Goal: Information Seeking & Learning: Learn about a topic

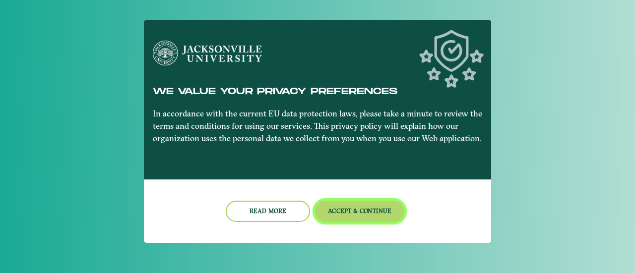
click at [341, 210] on button "Accept & Continue" at bounding box center [360, 211] width 90 height 21
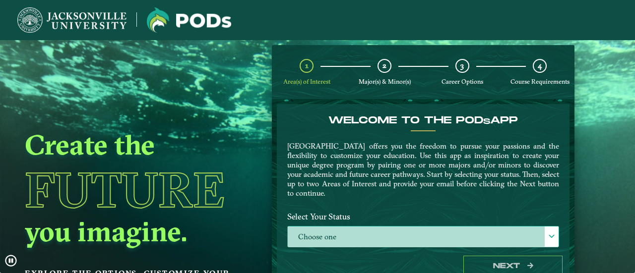
click at [349, 235] on label "Choose one" at bounding box center [423, 237] width 271 height 21
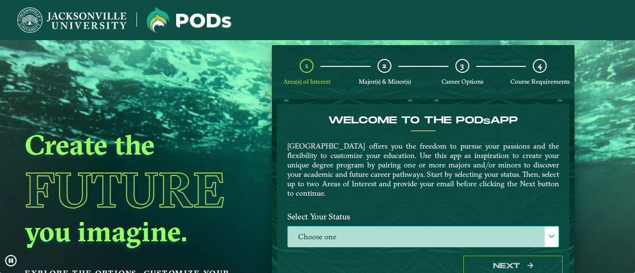
scroll to position [5, 43]
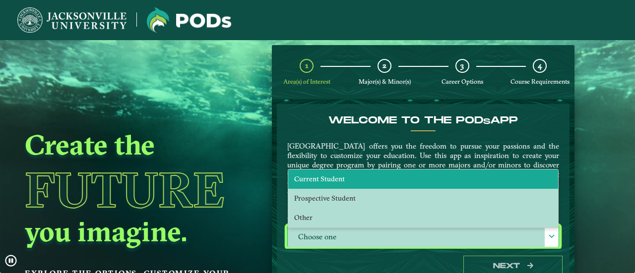
click at [343, 178] on li "Current Student" at bounding box center [423, 179] width 270 height 19
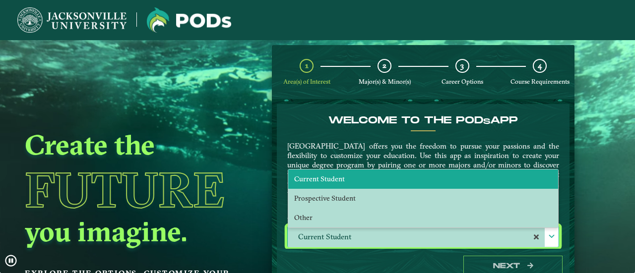
select select "[object Object]"
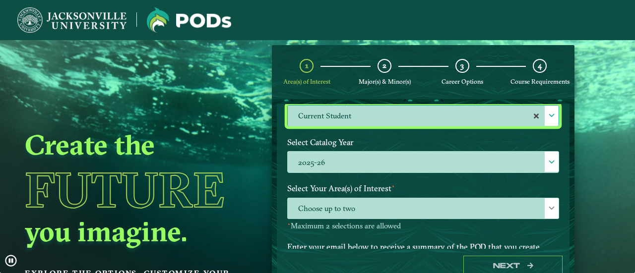
scroll to position [122, 0]
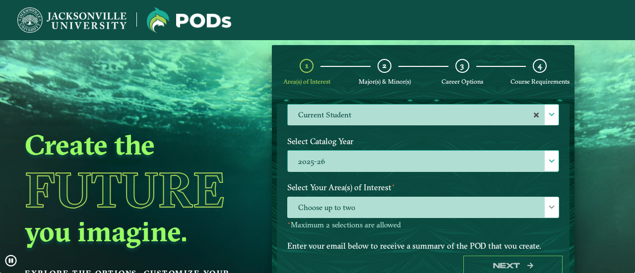
click at [356, 153] on label "2025-26" at bounding box center [423, 161] width 271 height 21
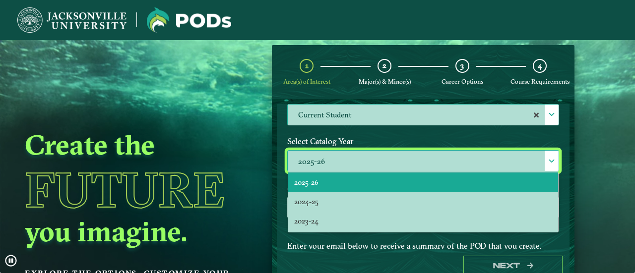
scroll to position [5, 43]
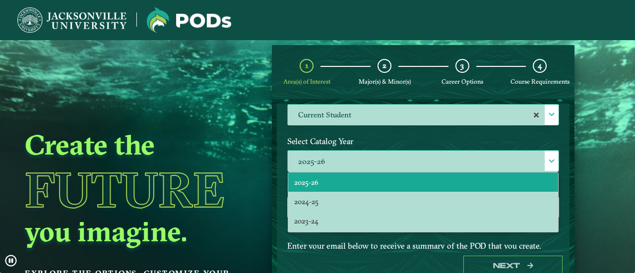
click at [356, 153] on label "2025-26" at bounding box center [423, 161] width 271 height 21
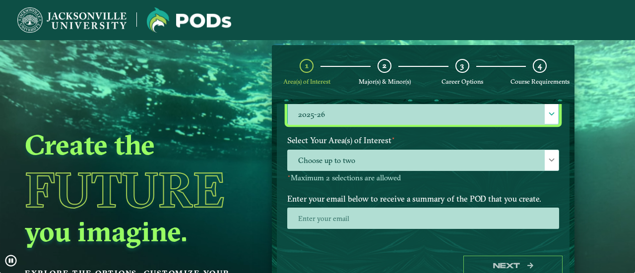
scroll to position [170, 0]
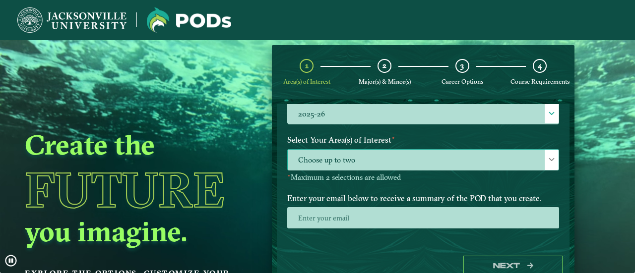
click at [350, 162] on span "Choose up to two" at bounding box center [423, 160] width 271 height 21
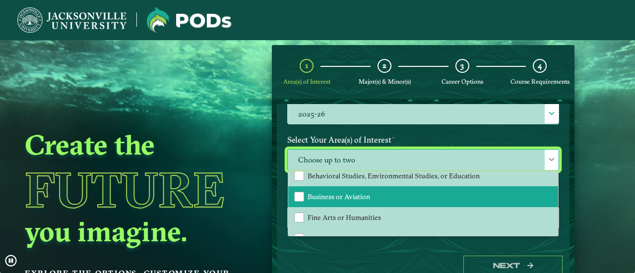
scroll to position [28, 0]
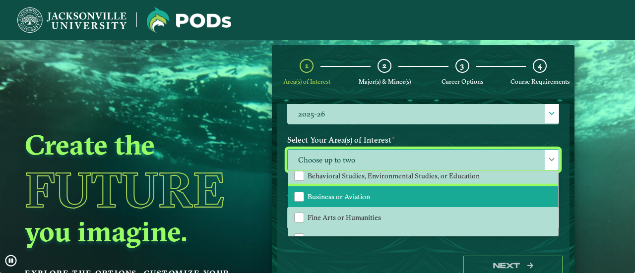
click at [343, 194] on span "Business or Aviation" at bounding box center [339, 196] width 62 height 9
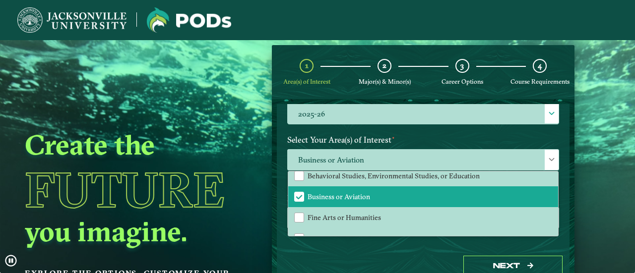
click at [256, 202] on div "Create the Future you imagine. Explore the options. Customize your path." at bounding box center [136, 176] width 273 height 273
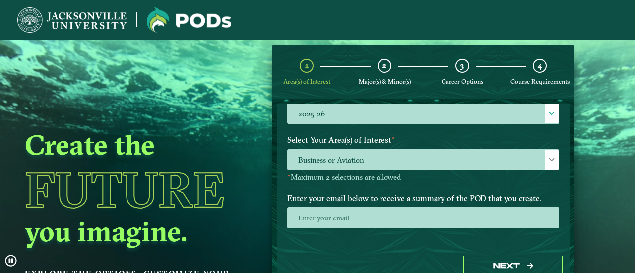
scroll to position [186, 0]
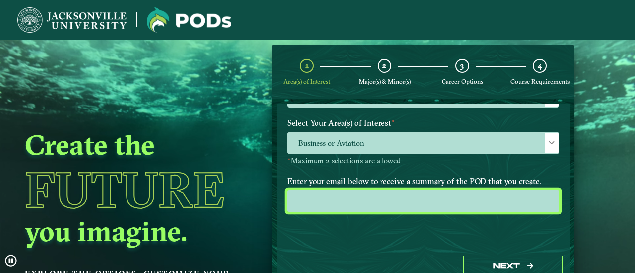
click at [368, 200] on input "email" at bounding box center [423, 200] width 272 height 21
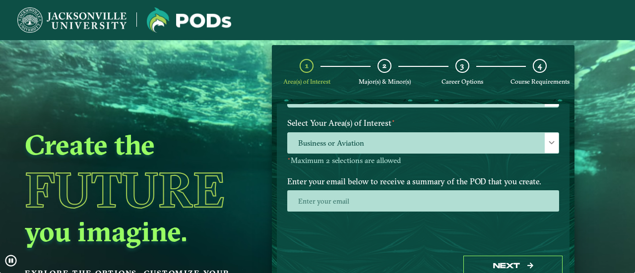
click at [340, 242] on div "Welcome to the POD s app [GEOGRAPHIC_DATA] offers you the freedom to pursue you…" at bounding box center [423, 176] width 293 height 145
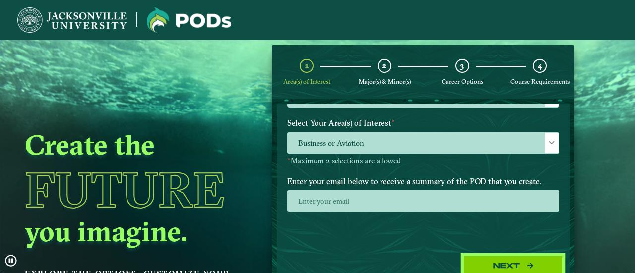
click at [495, 257] on button "Next" at bounding box center [512, 266] width 99 height 20
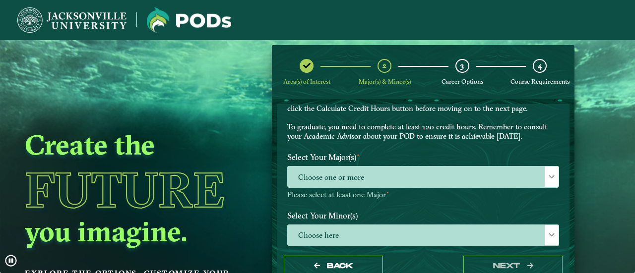
scroll to position [57, 0]
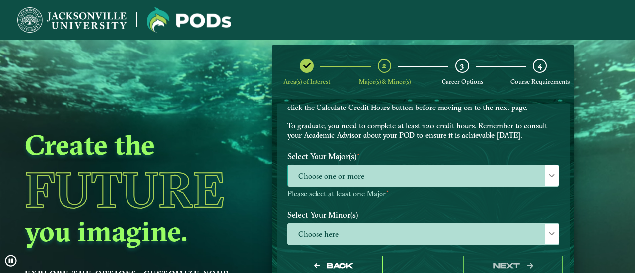
click at [508, 175] on span "Choose one or more" at bounding box center [423, 176] width 271 height 21
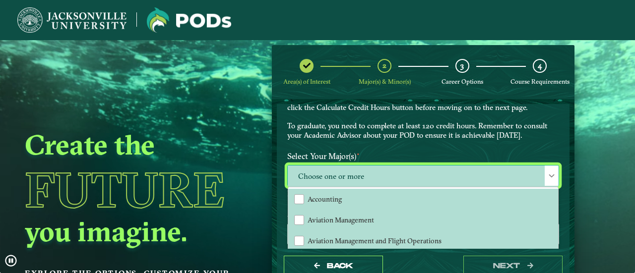
scroll to position [5, 43]
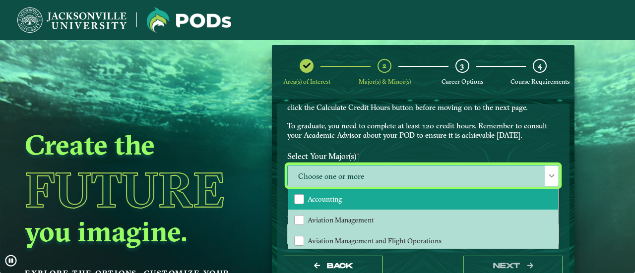
click at [430, 190] on li "Accounting" at bounding box center [423, 199] width 270 height 21
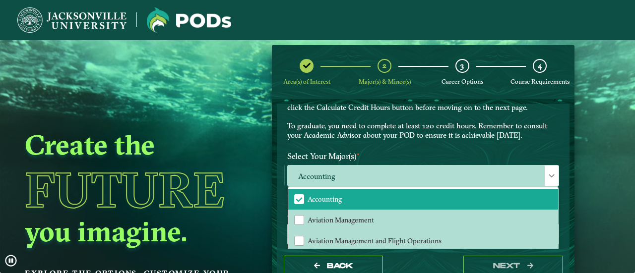
click at [441, 164] on label "Select Your Major(s) ⋆" at bounding box center [423, 156] width 287 height 18
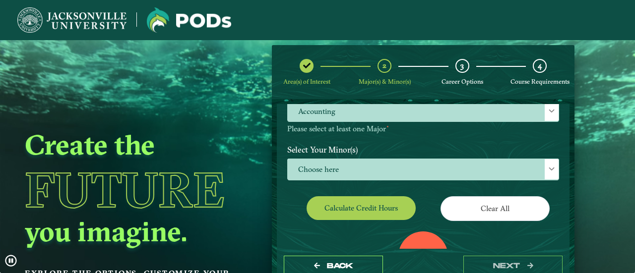
scroll to position [123, 0]
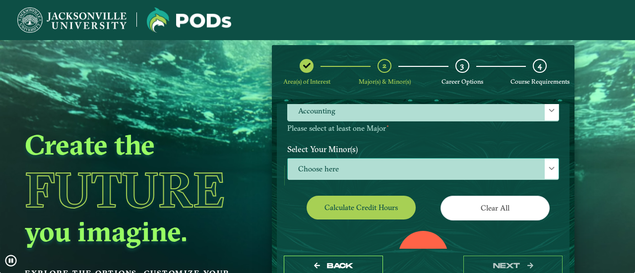
click at [428, 168] on span "Choose here" at bounding box center [423, 169] width 271 height 21
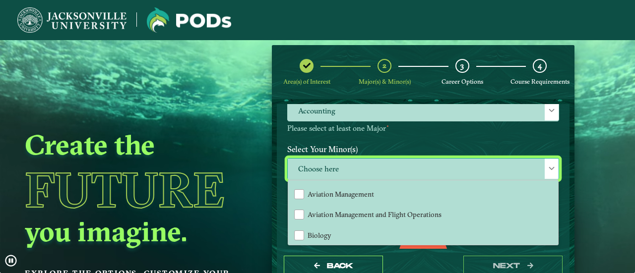
scroll to position [106, 0]
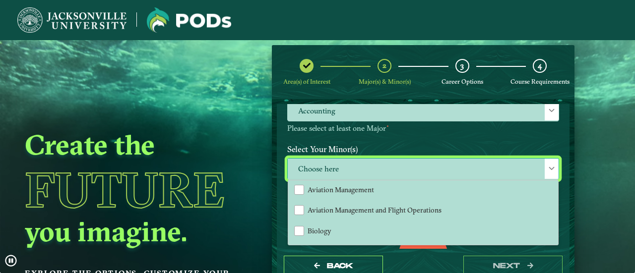
click at [394, 162] on span "Choose here" at bounding box center [423, 169] width 271 height 21
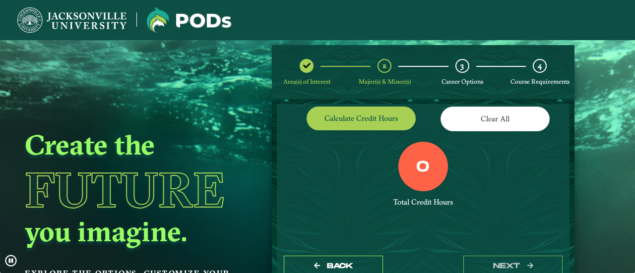
scroll to position [12, 0]
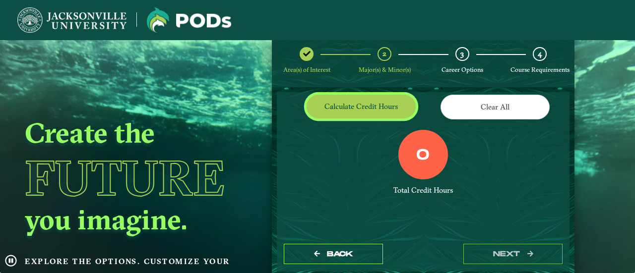
click at [367, 102] on button "Calculate credit hours" at bounding box center [361, 106] width 109 height 23
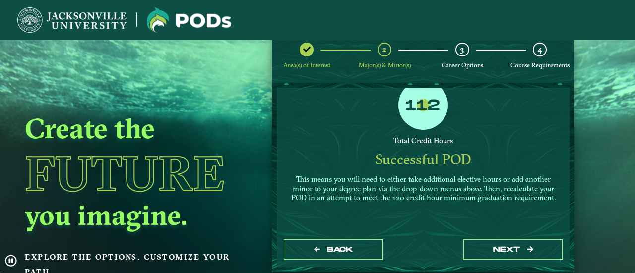
scroll to position [17, 0]
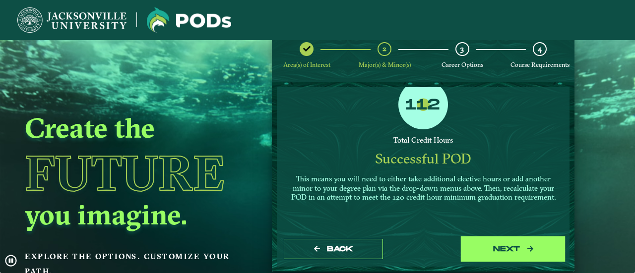
click at [507, 251] on button "next" at bounding box center [512, 249] width 99 height 20
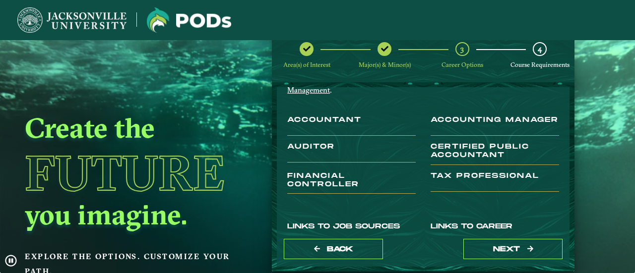
scroll to position [66, 0]
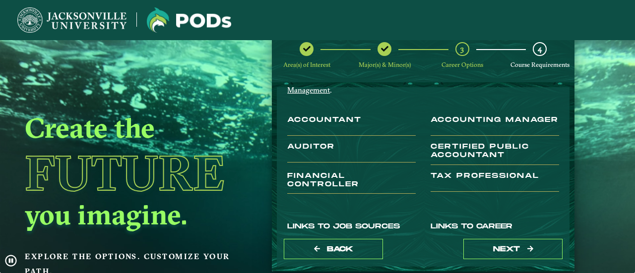
click at [458, 176] on h3 "Tax Professional" at bounding box center [495, 182] width 128 height 20
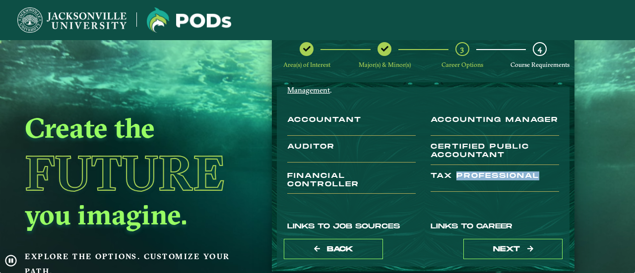
click at [458, 176] on h3 "Tax Professional" at bounding box center [495, 182] width 128 height 20
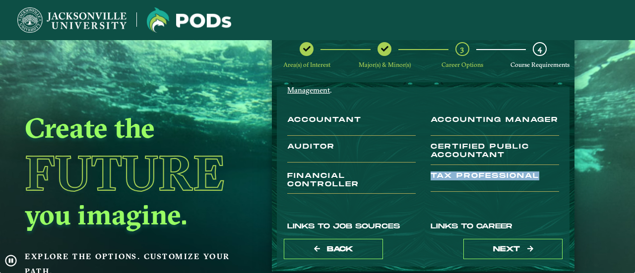
click at [458, 176] on h3 "Tax Professional" at bounding box center [495, 182] width 128 height 20
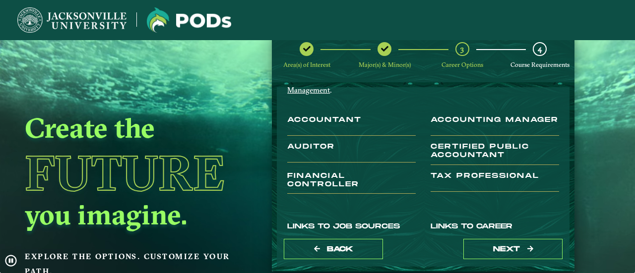
click at [454, 162] on h3 "Certified Public Accountant" at bounding box center [495, 154] width 128 height 22
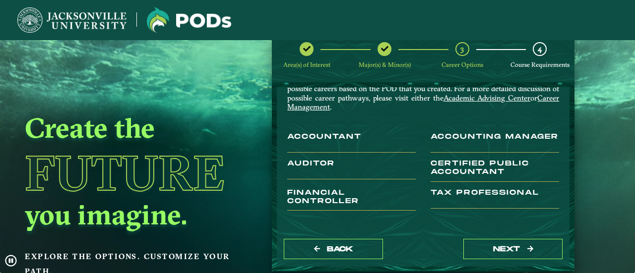
scroll to position [44, 0]
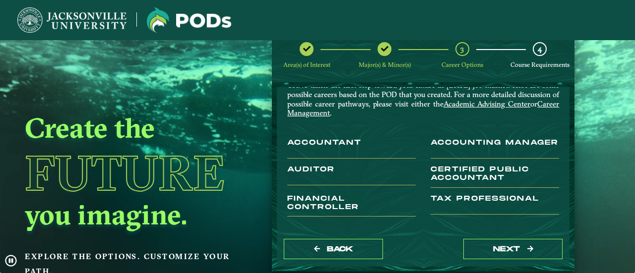
click at [457, 149] on h3 "Accounting Manager" at bounding box center [495, 149] width 128 height 20
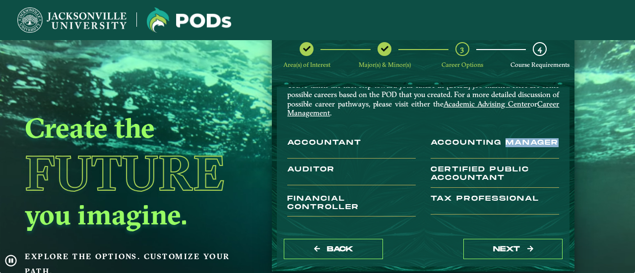
click at [457, 149] on h3 "Accounting Manager" at bounding box center [495, 149] width 128 height 20
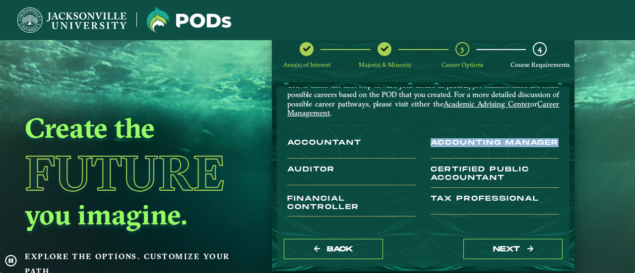
click at [457, 149] on h3 "Accounting Manager" at bounding box center [495, 149] width 128 height 20
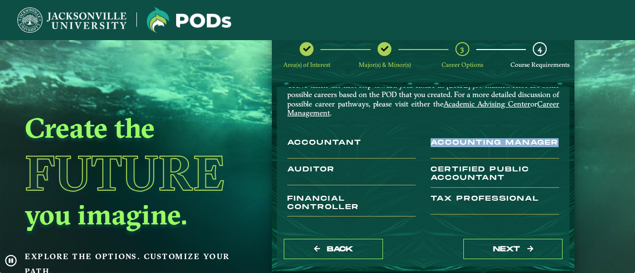
click at [457, 149] on h3 "Accounting Manager" at bounding box center [495, 149] width 128 height 20
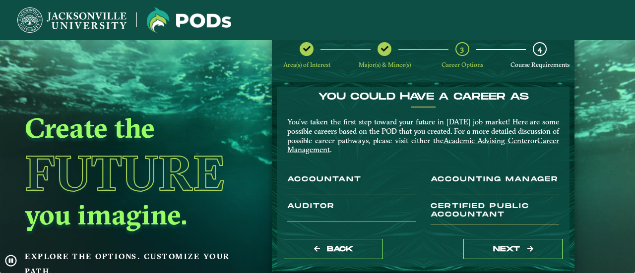
scroll to position [0, 0]
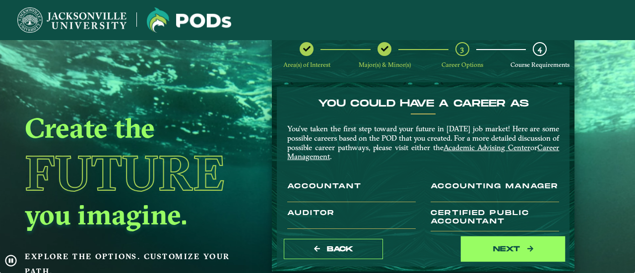
click at [485, 247] on button "next" at bounding box center [512, 249] width 99 height 20
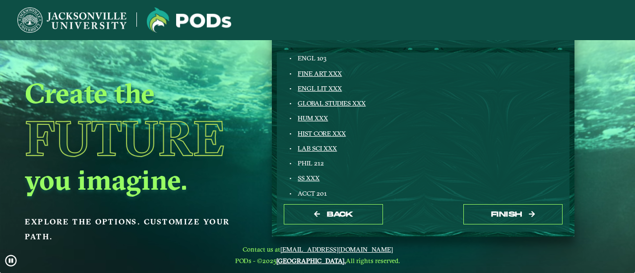
scroll to position [139, 0]
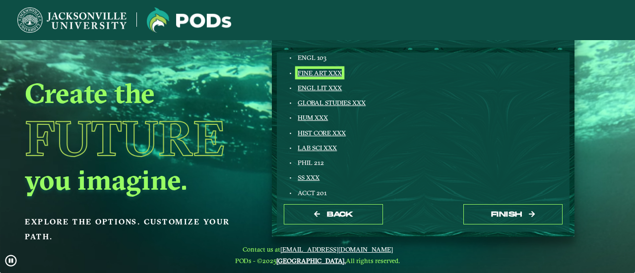
click at [317, 72] on link "FINE ART XXX" at bounding box center [320, 73] width 44 height 8
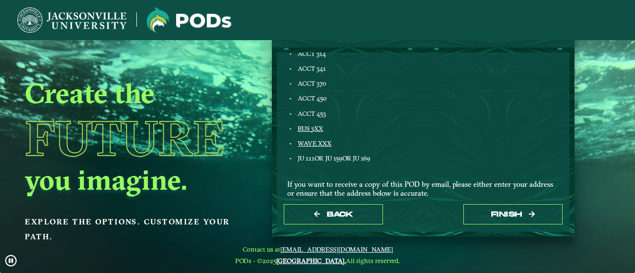
scroll to position [579, 0]
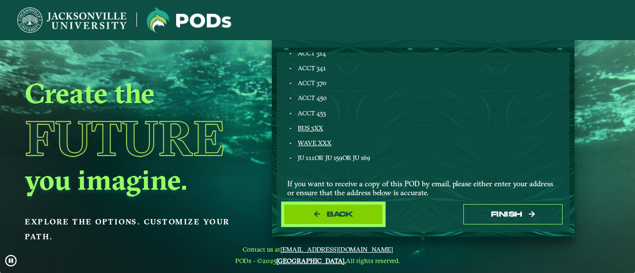
click at [306, 214] on button "Back" at bounding box center [333, 214] width 99 height 20
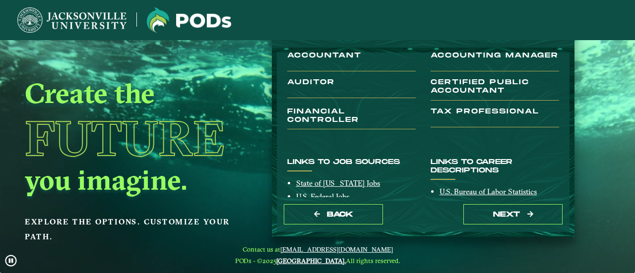
scroll to position [97, 0]
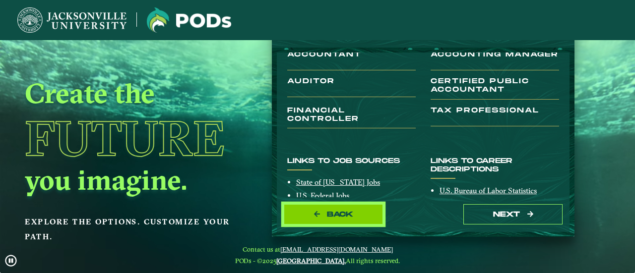
click at [318, 208] on button "Back" at bounding box center [333, 214] width 99 height 20
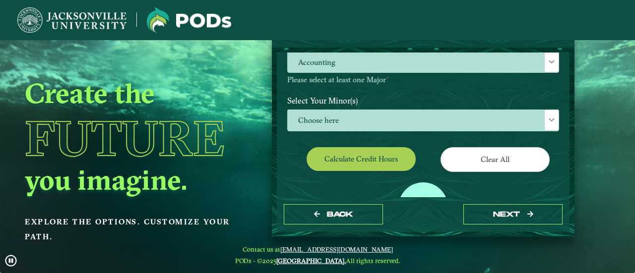
scroll to position [121, 0]
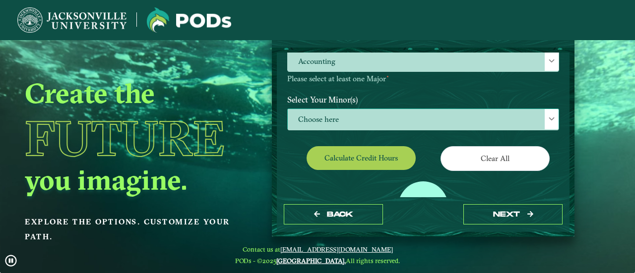
click at [383, 110] on span "Choose here" at bounding box center [423, 119] width 271 height 21
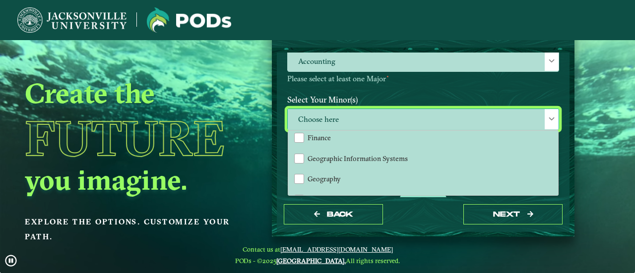
scroll to position [500, 0]
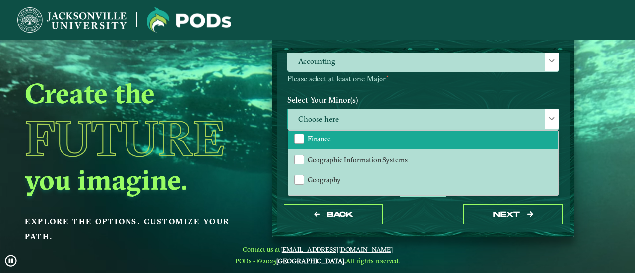
click at [356, 140] on li "Finance" at bounding box center [423, 138] width 270 height 21
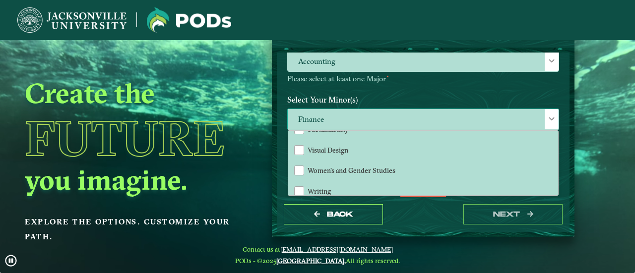
scroll to position [1075, 0]
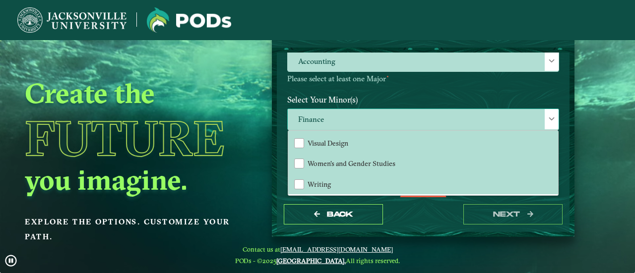
click at [381, 112] on span "Finance" at bounding box center [423, 119] width 271 height 21
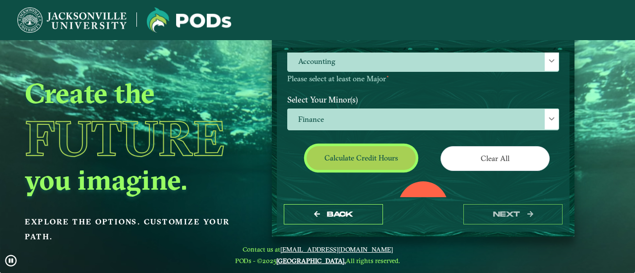
click at [396, 160] on button "Calculate credit hours" at bounding box center [361, 157] width 109 height 23
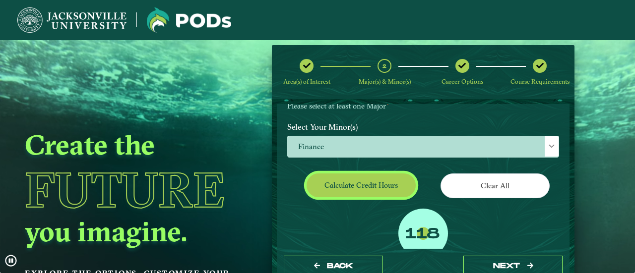
scroll to position [138, 0]
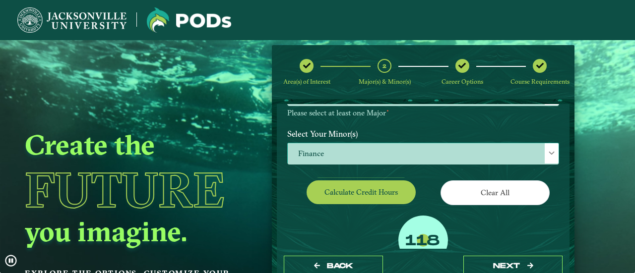
click at [412, 147] on span "Finance" at bounding box center [423, 153] width 271 height 21
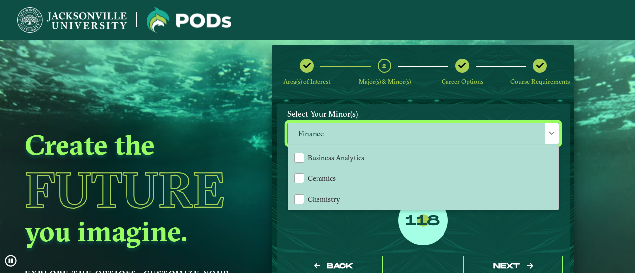
scroll to position [185, 0]
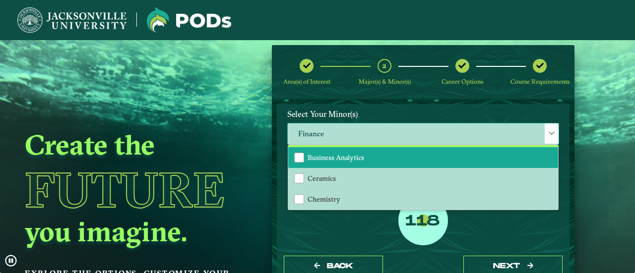
click at [344, 163] on li "Business Analytics" at bounding box center [423, 157] width 270 height 21
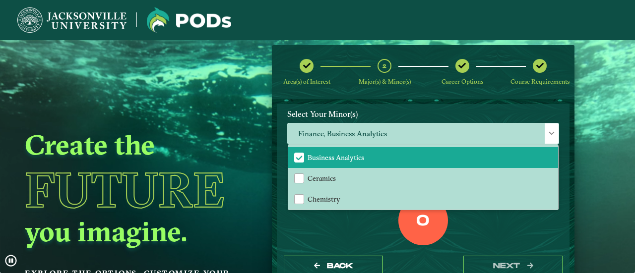
click at [352, 249] on div "Back next" at bounding box center [423, 266] width 293 height 34
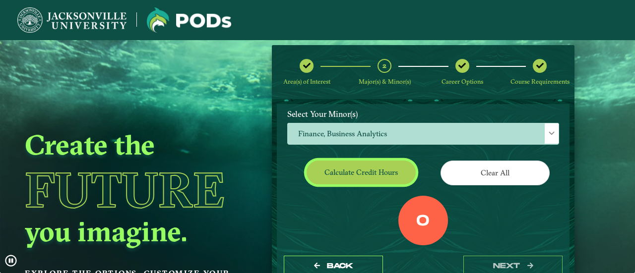
click at [388, 169] on button "Calculate credit hours" at bounding box center [361, 172] width 109 height 23
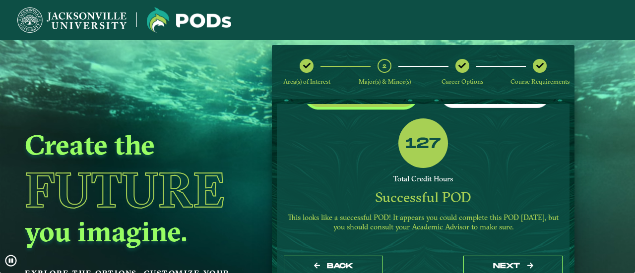
scroll to position [248, 0]
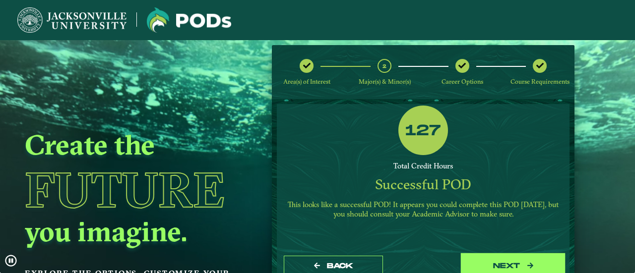
click at [468, 260] on button "next" at bounding box center [512, 266] width 99 height 20
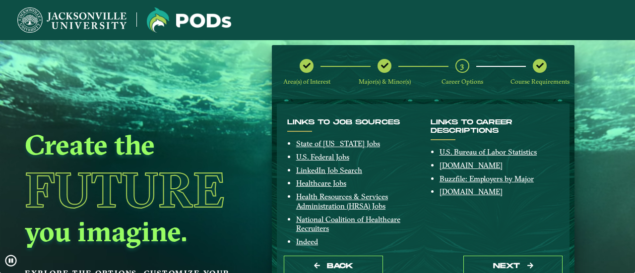
scroll to position [239, 0]
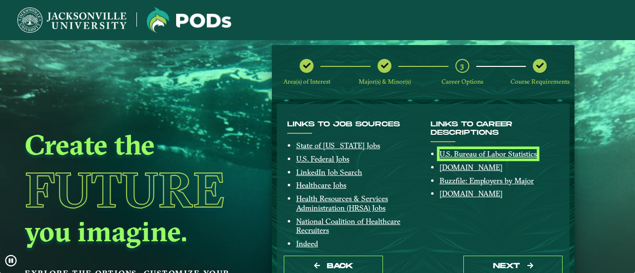
click at [475, 155] on link "U.S. Bureau of Labor Statistics" at bounding box center [487, 153] width 97 height 9
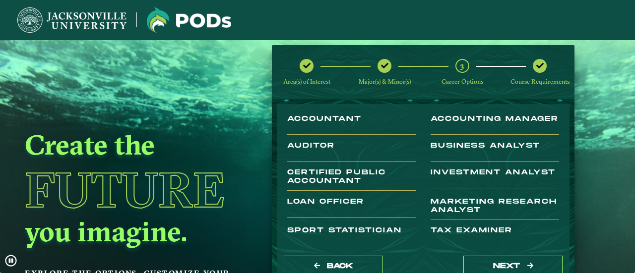
scroll to position [83, 0]
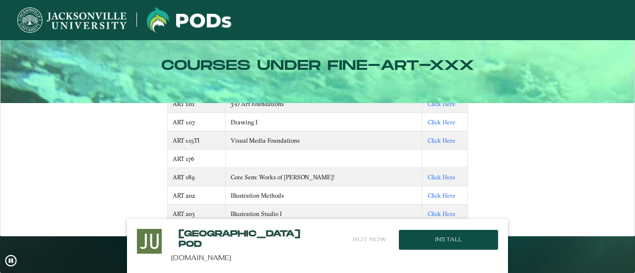
scroll to position [452, 0]
